Goal: Transaction & Acquisition: Subscribe to service/newsletter

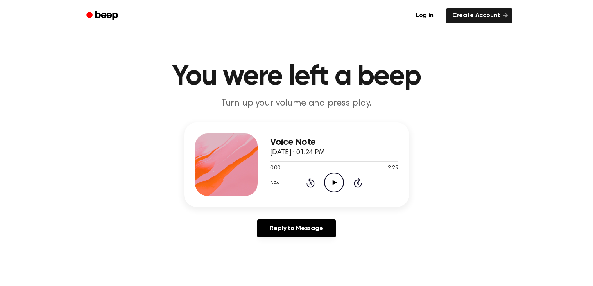
click at [330, 184] on icon "Play Audio" at bounding box center [334, 182] width 20 height 20
click at [332, 181] on icon "Pause Audio" at bounding box center [334, 182] width 20 height 20
click at [337, 180] on icon "Play Audio" at bounding box center [334, 182] width 20 height 20
click at [339, 184] on icon "Pause Audio" at bounding box center [334, 182] width 20 height 20
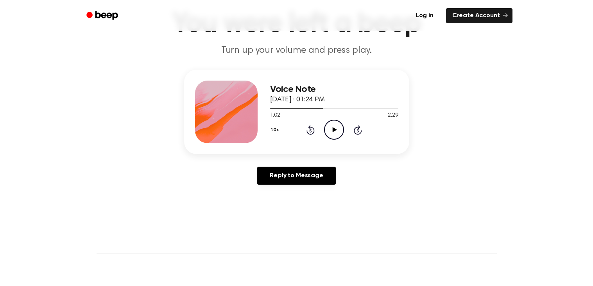
scroll to position [54, 0]
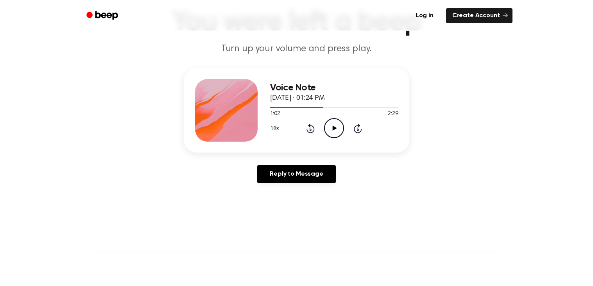
click at [307, 125] on icon "Rewind 5 seconds" at bounding box center [310, 128] width 9 height 10
click at [310, 128] on icon at bounding box center [311, 128] width 2 height 3
click at [307, 128] on icon at bounding box center [311, 128] width 8 height 9
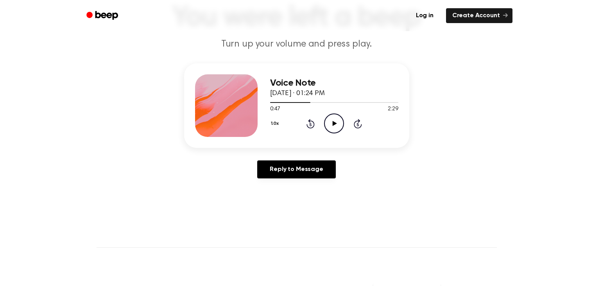
click at [329, 132] on icon "Play Audio" at bounding box center [334, 123] width 20 height 20
click at [344, 127] on div "1.0x Rewind 5 seconds Pause Audio Skip 5 seconds" at bounding box center [334, 123] width 128 height 20
click at [335, 126] on icon "Pause Audio" at bounding box center [334, 123] width 20 height 20
click at [338, 120] on icon "Play Audio" at bounding box center [334, 123] width 20 height 20
click at [341, 116] on icon "Pause Audio" at bounding box center [334, 123] width 20 height 20
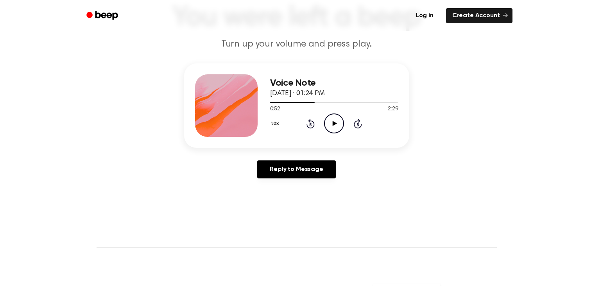
click at [337, 120] on icon "Play Audio" at bounding box center [334, 123] width 20 height 20
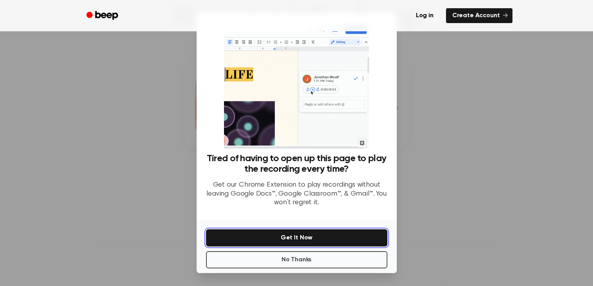
click at [252, 233] on button "Get It Now" at bounding box center [296, 237] width 181 height 17
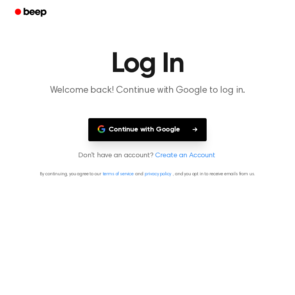
click at [29, 18] on link "Beep" at bounding box center [31, 12] width 44 height 15
